Goal: Task Accomplishment & Management: Use online tool/utility

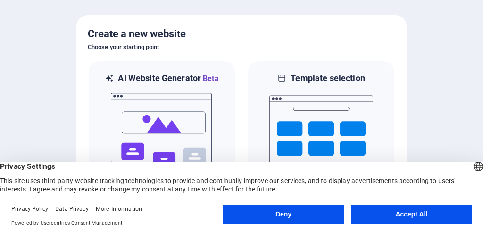
click at [408, 210] on button "Accept All" at bounding box center [412, 214] width 120 height 19
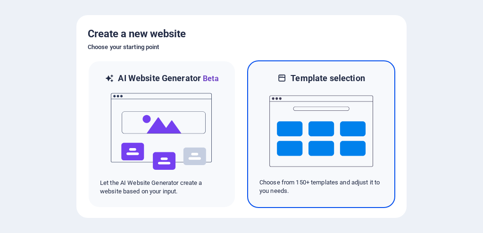
click at [332, 157] on img at bounding box center [322, 131] width 104 height 94
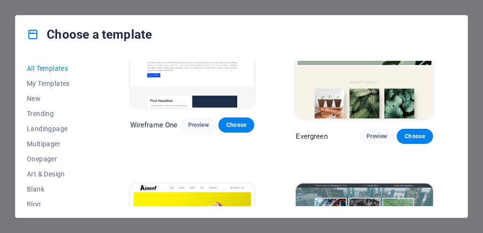
scroll to position [3907, 0]
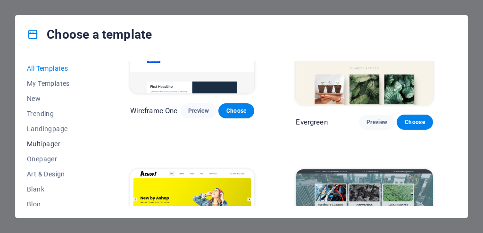
click at [45, 143] on span "Multipager" at bounding box center [58, 144] width 62 height 8
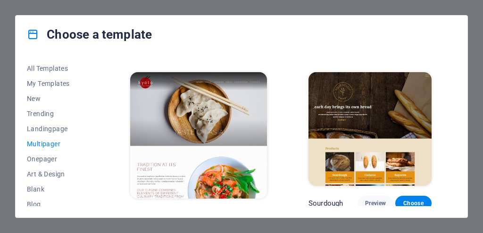
scroll to position [2851, 0]
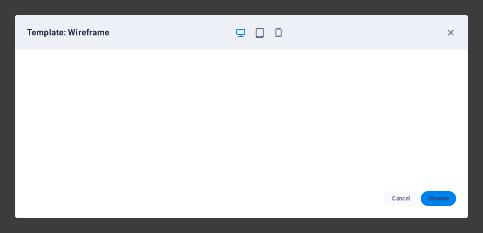
click at [440, 201] on span "Choose" at bounding box center [439, 199] width 20 height 8
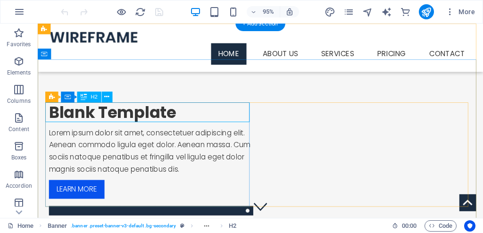
click at [169, 115] on div "Blank Template" at bounding box center [157, 117] width 215 height 21
click at [162, 110] on div "Drag here to replace the existing content. Press “Ctrl” if you want to create a…" at bounding box center [261, 121] width 446 height 194
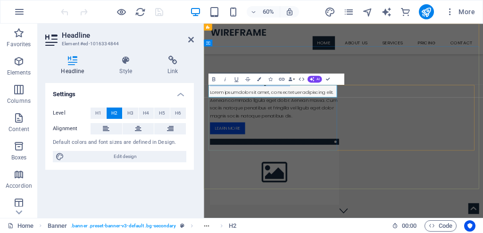
click at [283, 127] on h2 "Blank Template" at bounding box center [321, 117] width 215 height 21
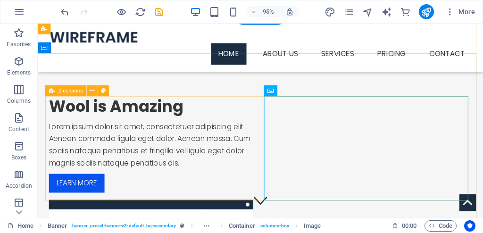
scroll to position [8, 0]
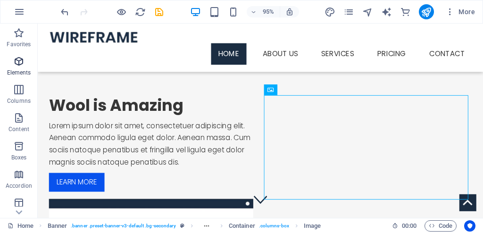
click at [15, 61] on icon "button" at bounding box center [18, 61] width 11 height 11
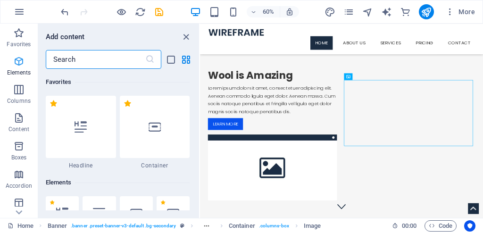
scroll to position [101, 0]
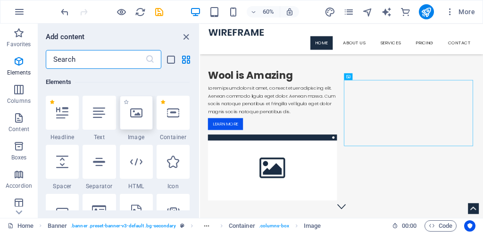
click at [134, 113] on icon at bounding box center [136, 113] width 12 height 12
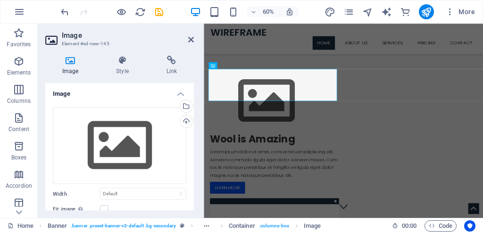
scroll to position [0, 0]
